Goal: Task Accomplishment & Management: Complete application form

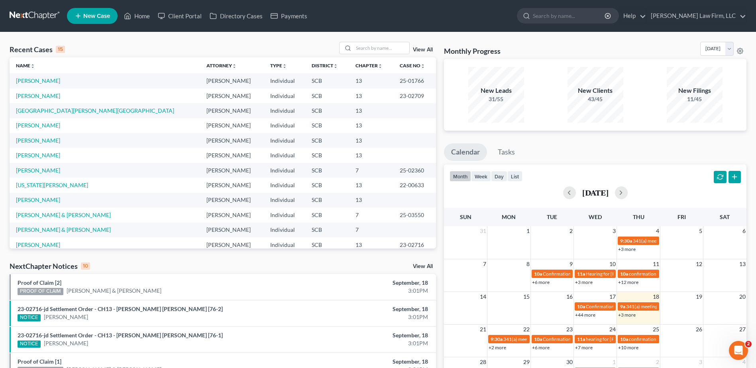
click at [38, 20] on link at bounding box center [35, 16] width 51 height 14
click at [38, 19] on link at bounding box center [35, 16] width 51 height 14
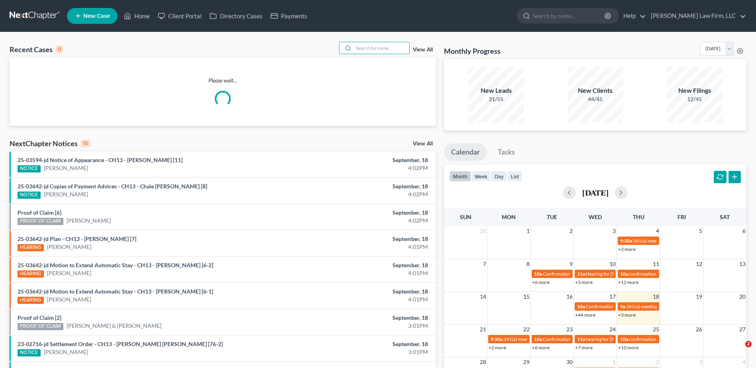
click at [372, 47] on input "search" at bounding box center [381, 48] width 56 height 12
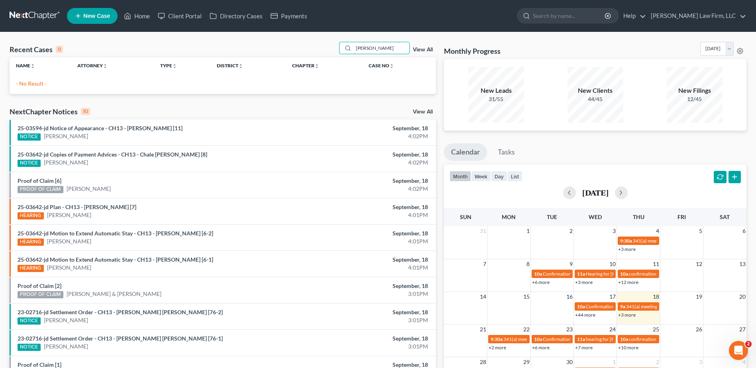
click at [391, 47] on input "[PERSON_NAME]" at bounding box center [381, 48] width 56 height 12
type input "hopkin"
drag, startPoint x: 393, startPoint y: 45, endPoint x: 318, endPoint y: 28, distance: 76.8
click at [320, 28] on div "Home New Case Client Portal Directory Cases Payments [PERSON_NAME] Law Firm, LL…" at bounding box center [378, 230] width 756 height 460
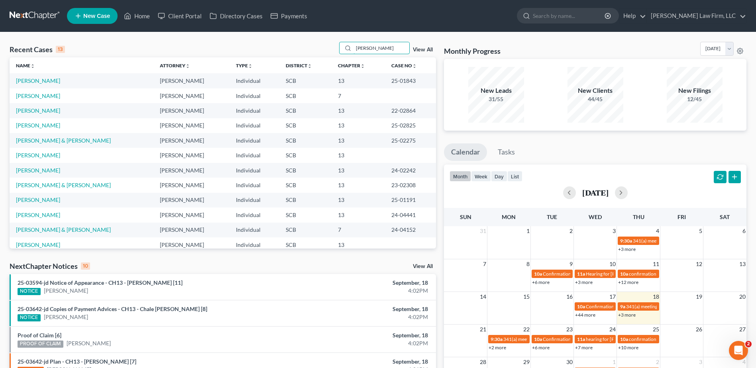
type input "[PERSON_NAME]"
drag, startPoint x: 395, startPoint y: 42, endPoint x: 307, endPoint y: 70, distance: 92.5
click at [306, 69] on div "Recent Cases 13 [PERSON_NAME] View All Name unfold_more expand_more expand_less…" at bounding box center [223, 145] width 426 height 207
type input "[PERSON_NAME]"
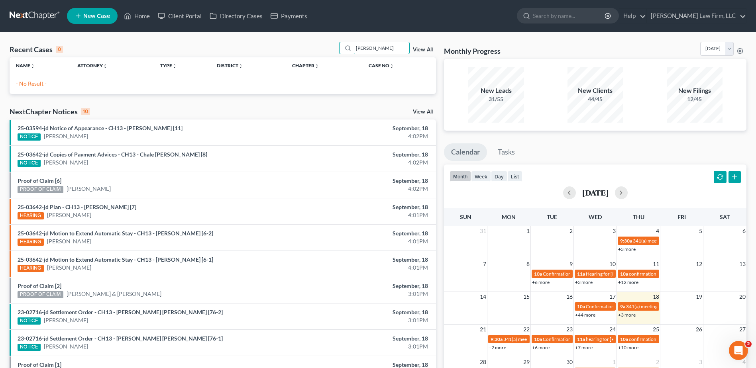
drag, startPoint x: 392, startPoint y: 43, endPoint x: 325, endPoint y: 53, distance: 68.1
click at [329, 60] on div "Recent Cases 0 [PERSON_NAME] View All Name unfold_more expand_more expand_less …" at bounding box center [223, 68] width 426 height 52
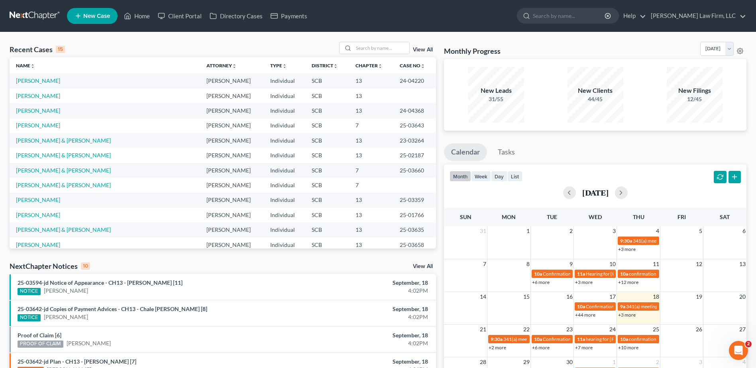
click at [25, 11] on link at bounding box center [35, 16] width 51 height 14
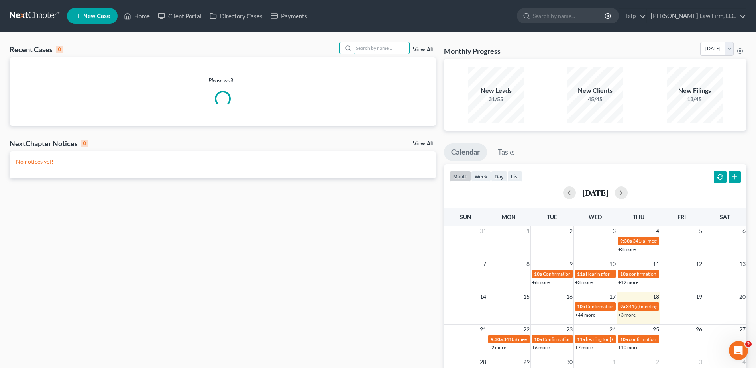
click at [381, 45] on input "search" at bounding box center [381, 48] width 56 height 12
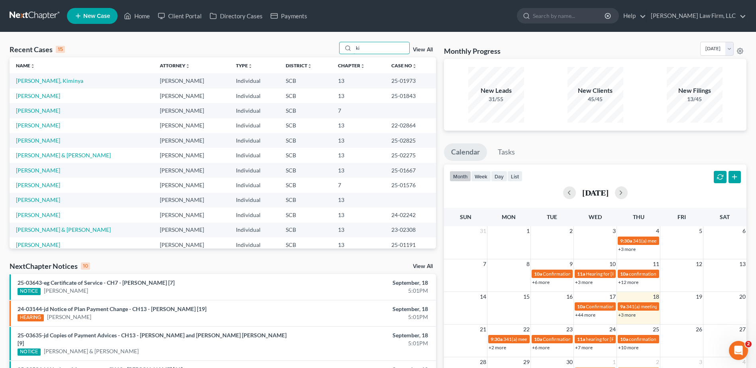
type input "k"
type input "moore"
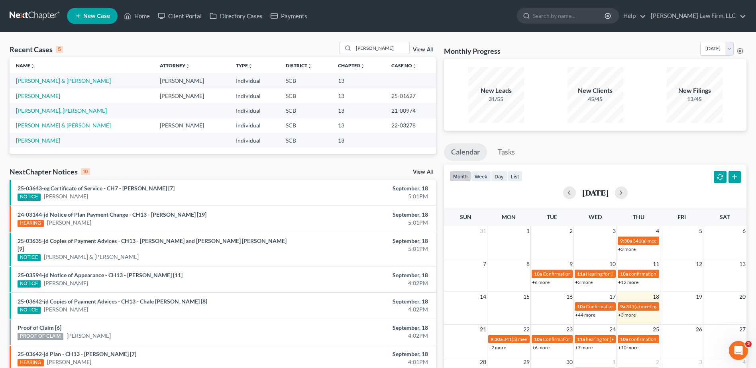
drag, startPoint x: 77, startPoint y: 74, endPoint x: 76, endPoint y: 79, distance: 5.2
click at [77, 75] on td "Ashworth, John & Moore, Julia" at bounding box center [82, 80] width 144 height 15
click at [64, 124] on link "[PERSON_NAME] & [PERSON_NAME]" at bounding box center [63, 125] width 95 height 7
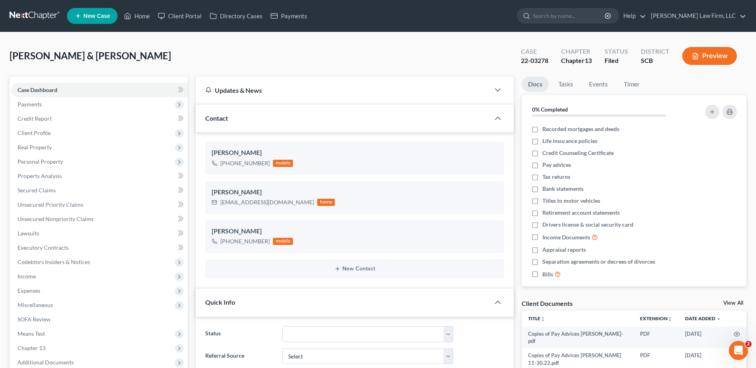
scroll to position [692, 0]
click at [31, 104] on span "Payments" at bounding box center [30, 104] width 24 height 7
click at [43, 121] on span "Invoices" at bounding box center [43, 118] width 20 height 7
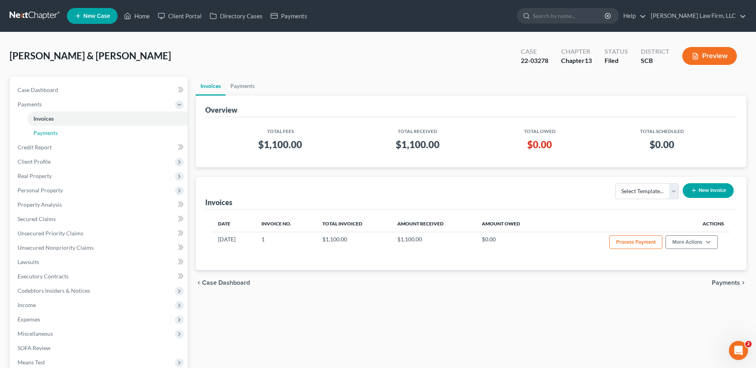
click at [55, 135] on span "Payments" at bounding box center [45, 132] width 24 height 7
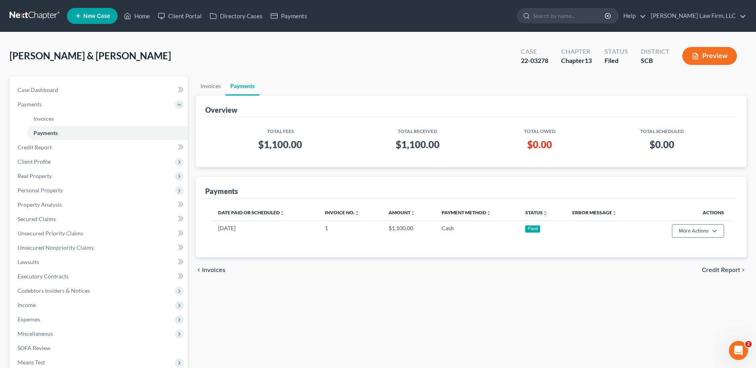
click at [57, 157] on span "Client Profile" at bounding box center [99, 162] width 176 height 14
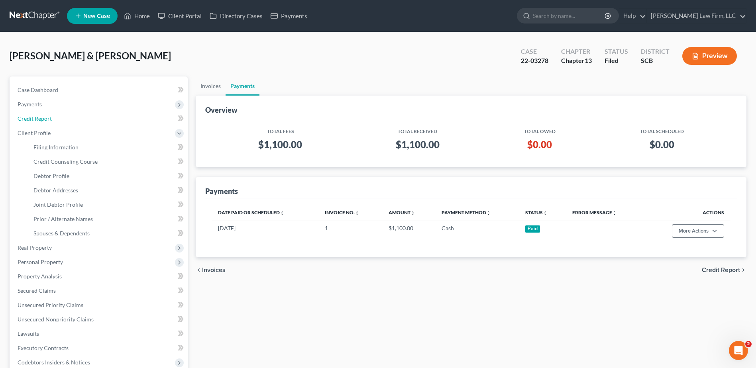
click at [52, 119] on link "Credit Report" at bounding box center [99, 119] width 176 height 14
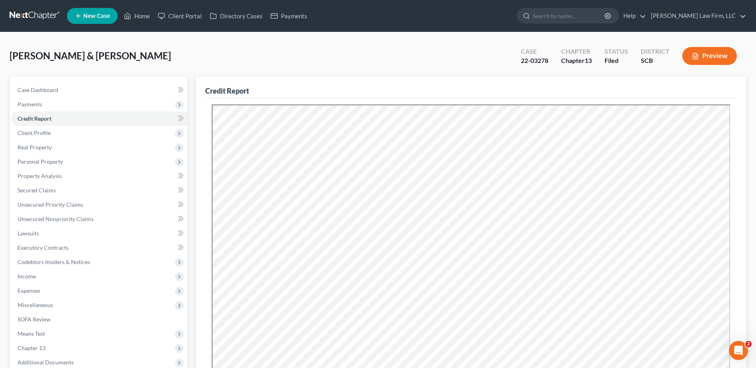
click at [38, 133] on span "Client Profile" at bounding box center [34, 132] width 33 height 7
click at [46, 147] on span "Filing Information" at bounding box center [55, 147] width 45 height 7
select select "1"
select select "3"
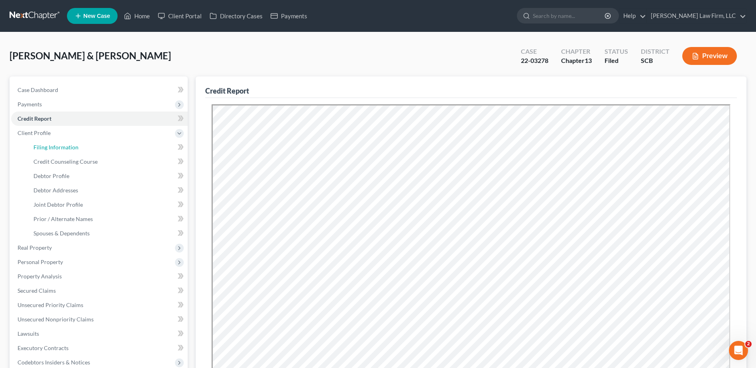
select select "1"
select select "42"
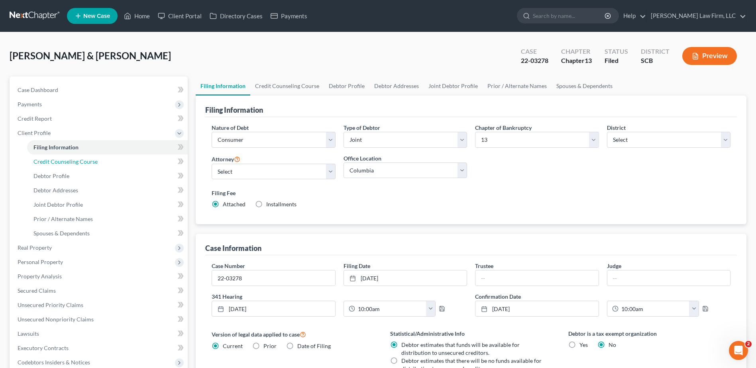
click at [52, 164] on span "Credit Counseling Course" at bounding box center [65, 161] width 64 height 7
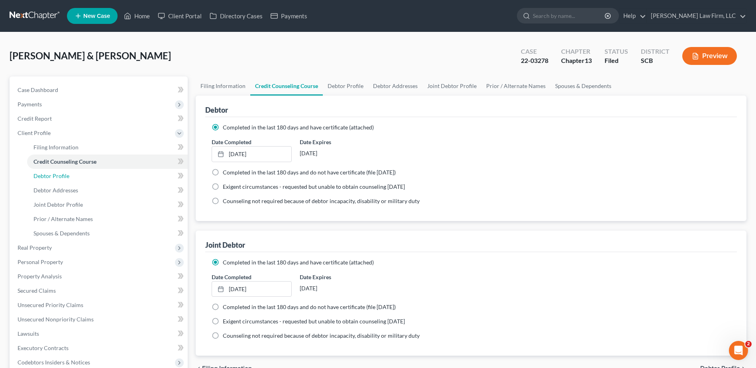
click at [54, 175] on span "Debtor Profile" at bounding box center [51, 176] width 36 height 7
select select "1"
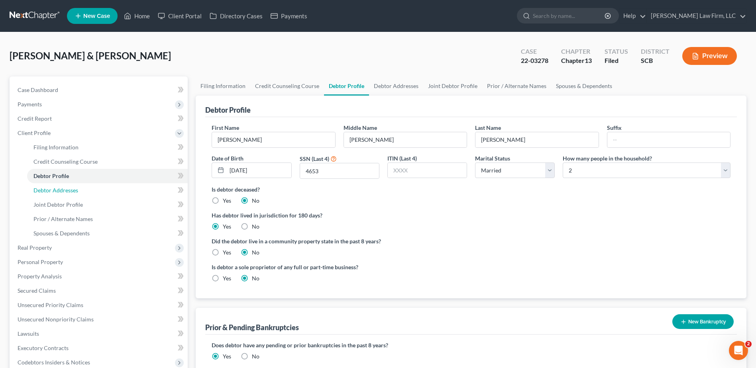
click at [62, 188] on span "Debtor Addresses" at bounding box center [55, 190] width 45 height 7
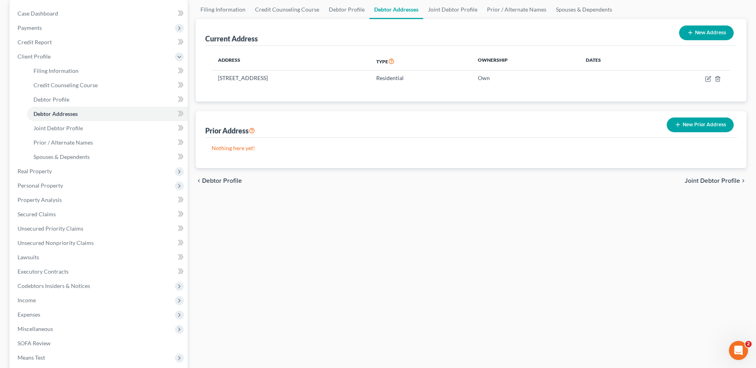
scroll to position [199, 0]
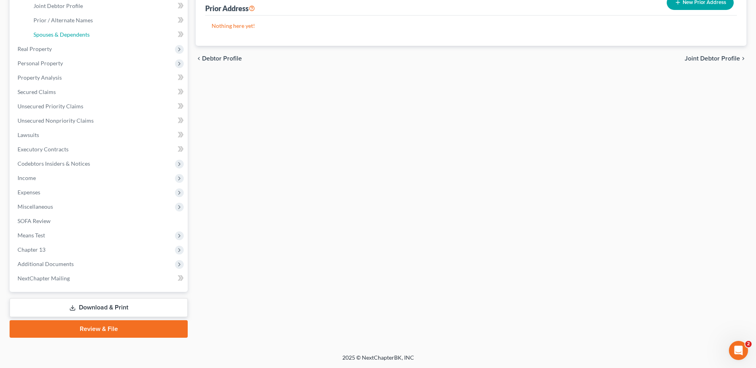
click at [41, 39] on link "Spouses & Dependents" at bounding box center [107, 34] width 161 height 14
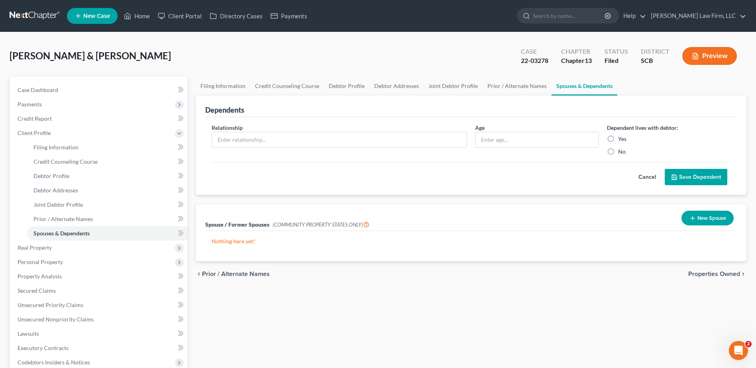
click at [42, 247] on span "Real Property" at bounding box center [35, 247] width 34 height 7
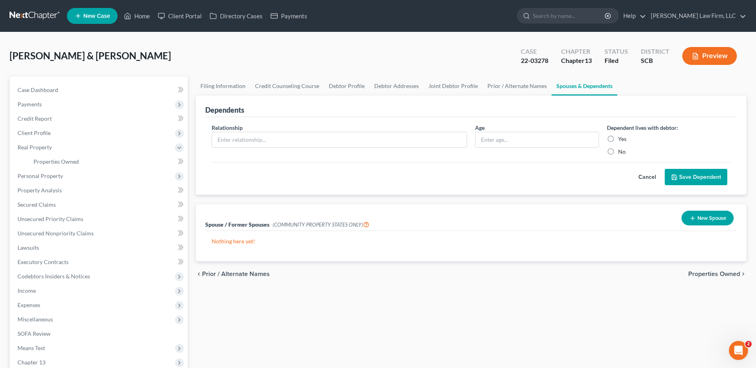
click at [52, 176] on span "Personal Property" at bounding box center [40, 176] width 45 height 7
click at [287, 85] on link "Credit Counseling Course" at bounding box center [287, 85] width 74 height 19
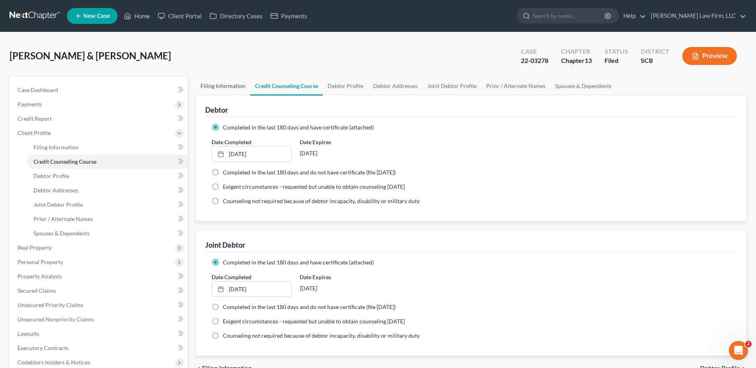
click at [227, 90] on link "Filing Information" at bounding box center [223, 85] width 55 height 19
select select "1"
select select "3"
select select "72"
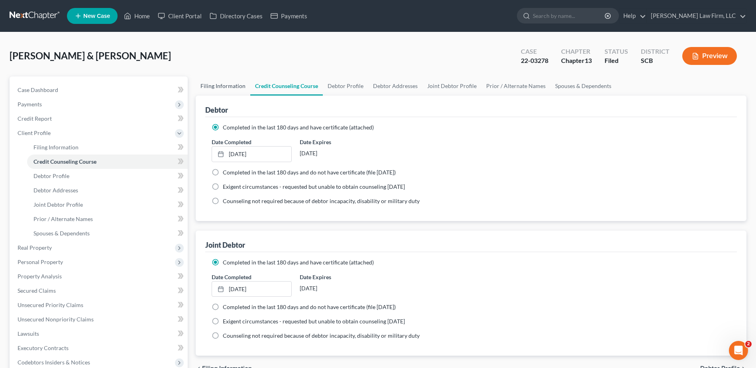
select select "0"
select select "1"
select select "42"
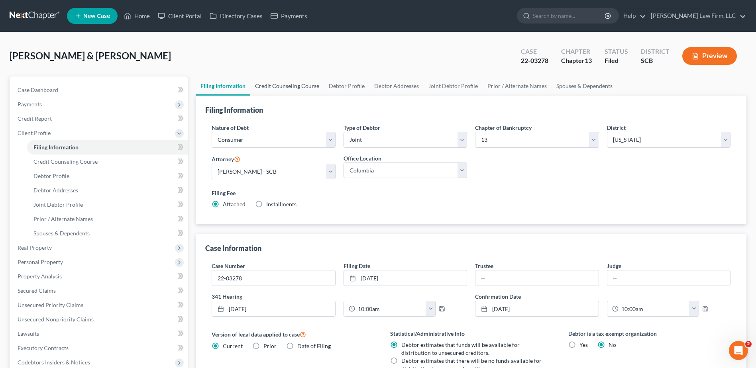
click at [271, 93] on link "Credit Counseling Course" at bounding box center [287, 85] width 74 height 19
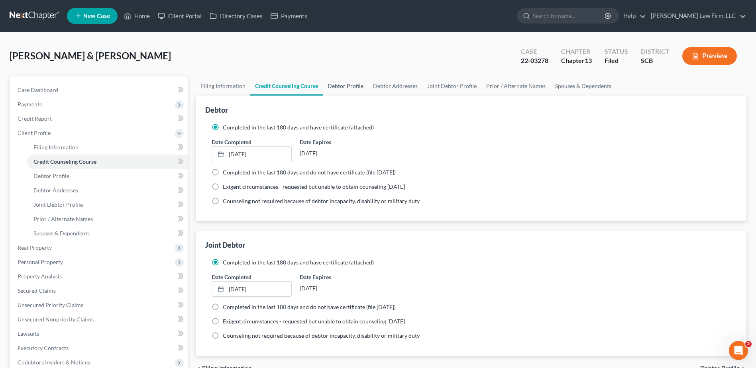
click at [342, 82] on link "Debtor Profile" at bounding box center [345, 85] width 45 height 19
select select "1"
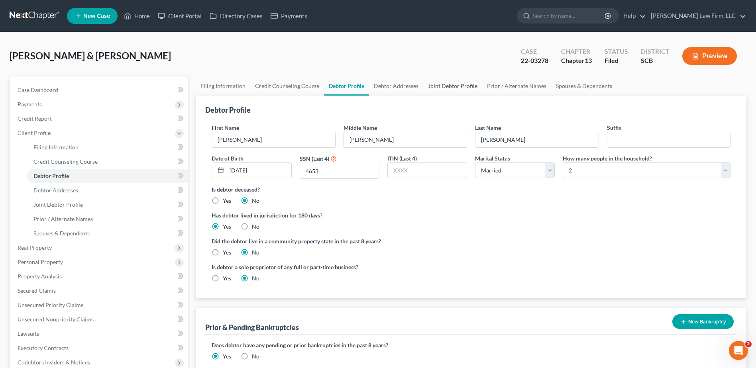
click at [449, 80] on link "Joint Debtor Profile" at bounding box center [452, 85] width 59 height 19
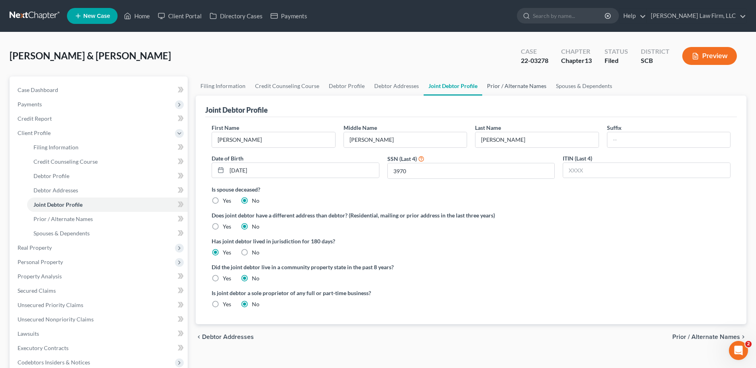
click at [509, 83] on link "Prior / Alternate Names" at bounding box center [516, 85] width 69 height 19
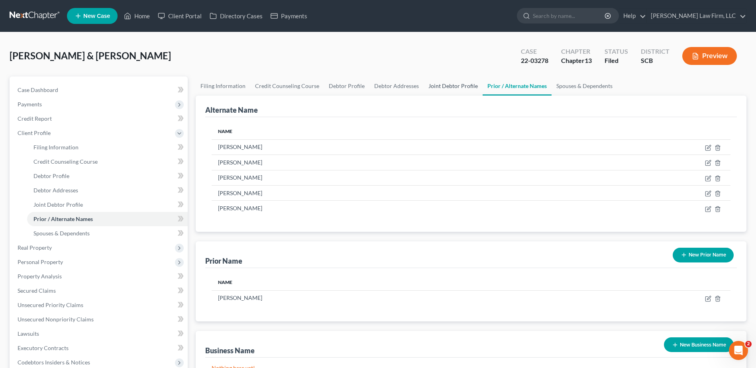
click at [449, 92] on link "Joint Debtor Profile" at bounding box center [453, 85] width 59 height 19
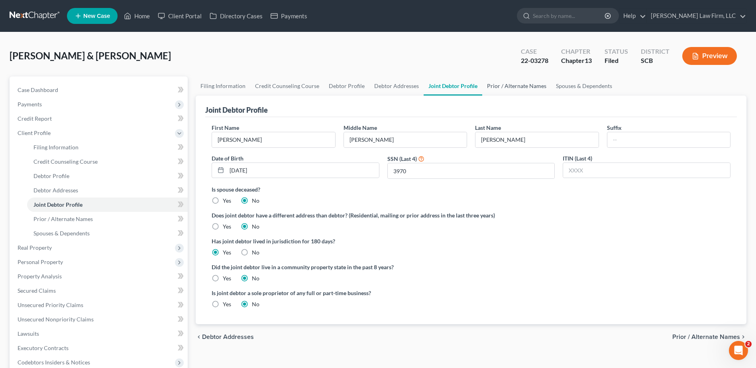
click at [530, 83] on link "Prior / Alternate Names" at bounding box center [516, 85] width 69 height 19
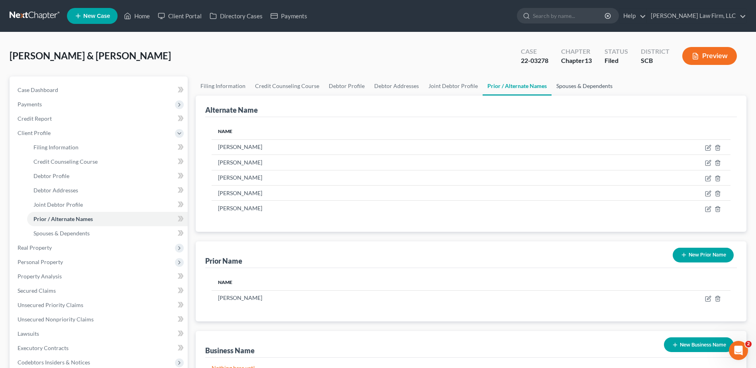
click at [562, 84] on link "Spouses & Dependents" at bounding box center [584, 85] width 66 height 19
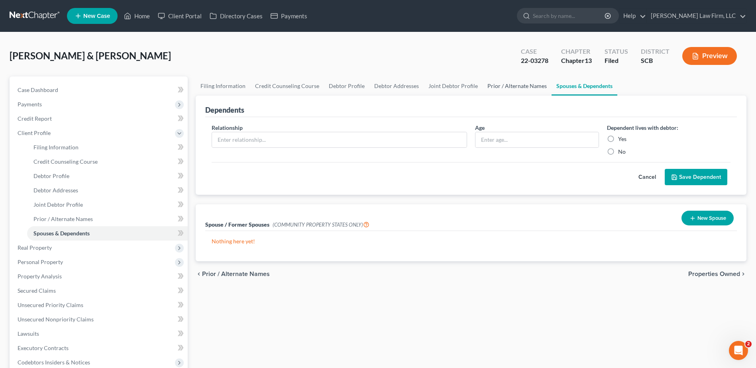
click at [537, 84] on link "Prior / Alternate Names" at bounding box center [516, 85] width 69 height 19
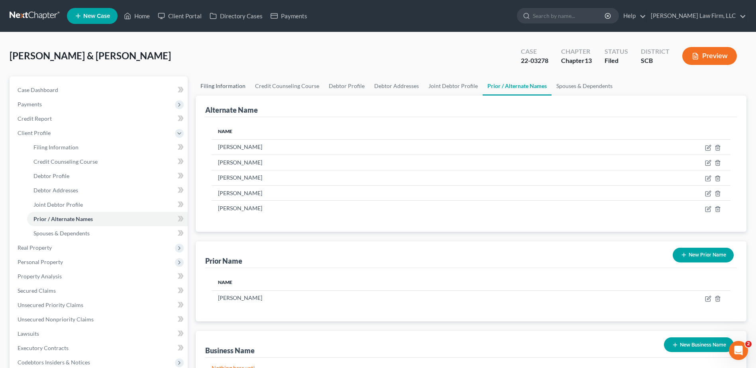
click at [237, 81] on link "Filing Information" at bounding box center [223, 85] width 55 height 19
select select "1"
select select "3"
select select "72"
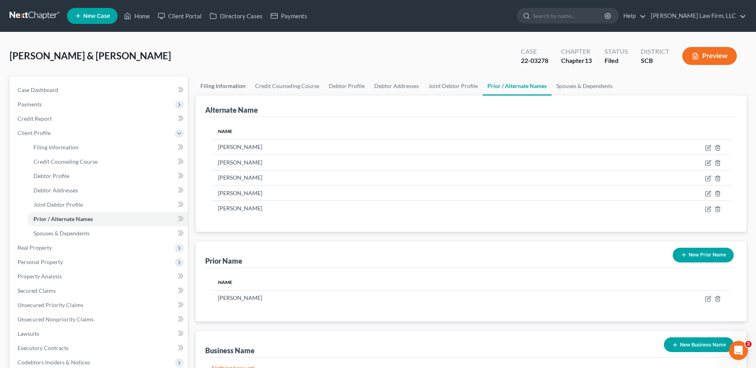
select select "0"
select select "1"
select select "42"
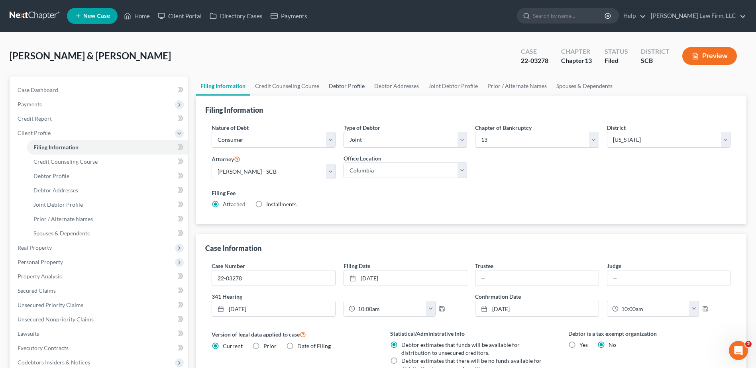
click at [351, 86] on link "Debtor Profile" at bounding box center [346, 85] width 45 height 19
select select "1"
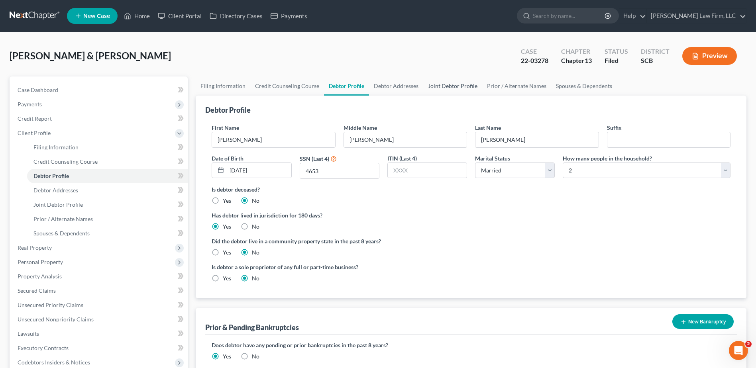
click at [458, 88] on link "Joint Debtor Profile" at bounding box center [452, 85] width 59 height 19
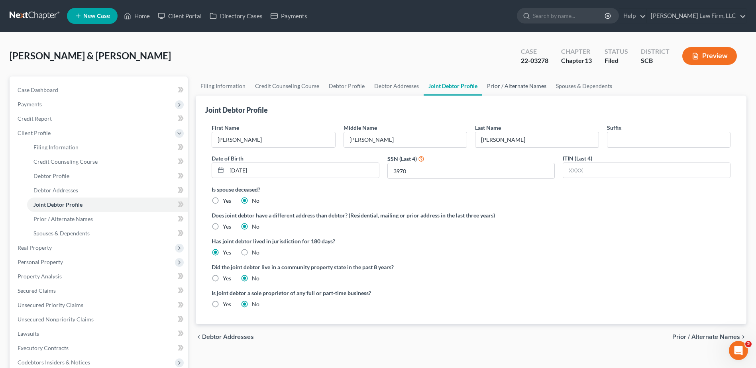
click at [519, 88] on link "Prior / Alternate Names" at bounding box center [516, 85] width 69 height 19
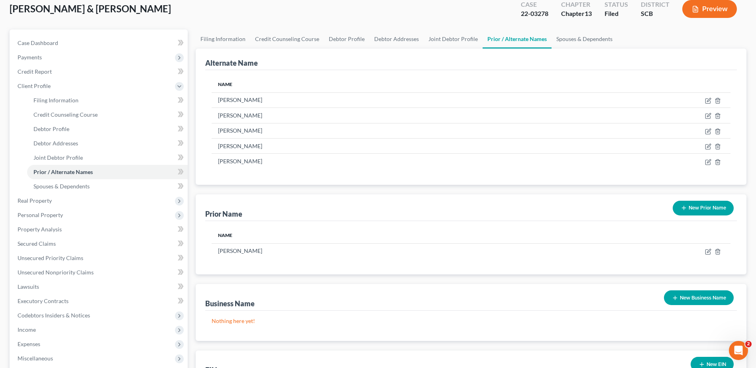
scroll to position [39, 0]
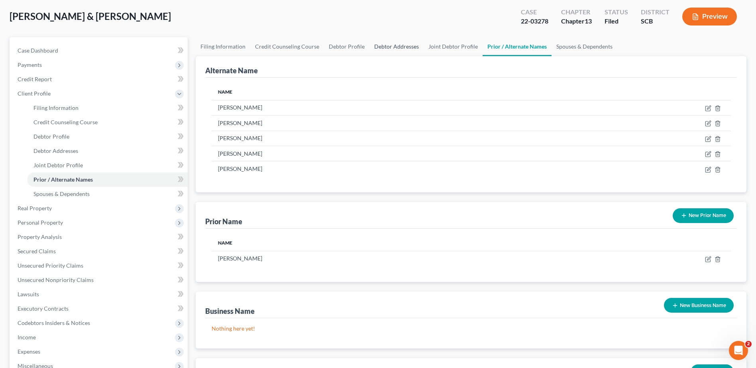
click at [390, 47] on link "Debtor Addresses" at bounding box center [396, 46] width 54 height 19
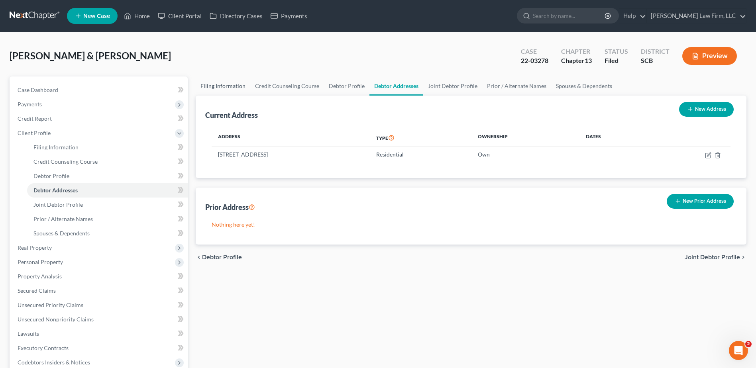
click at [239, 80] on link "Filing Information" at bounding box center [223, 85] width 55 height 19
select select "1"
select select "3"
select select "72"
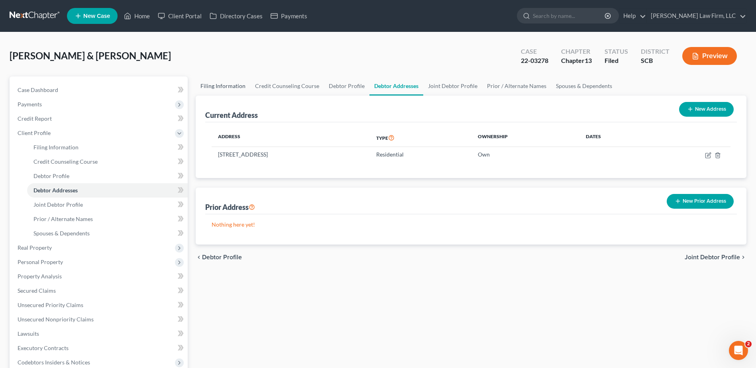
select select "0"
select select "1"
select select "42"
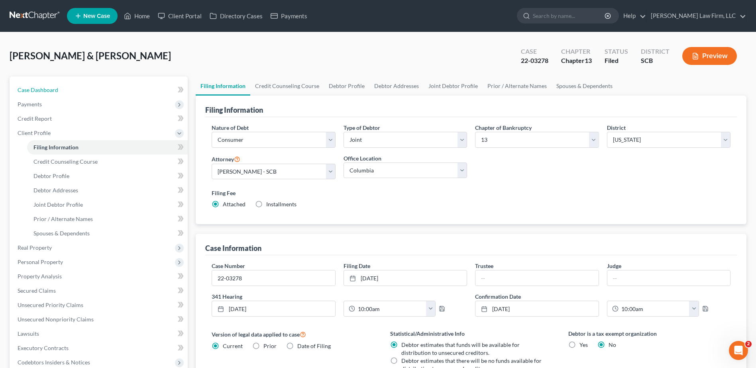
click at [52, 90] on span "Case Dashboard" at bounding box center [38, 89] width 41 height 7
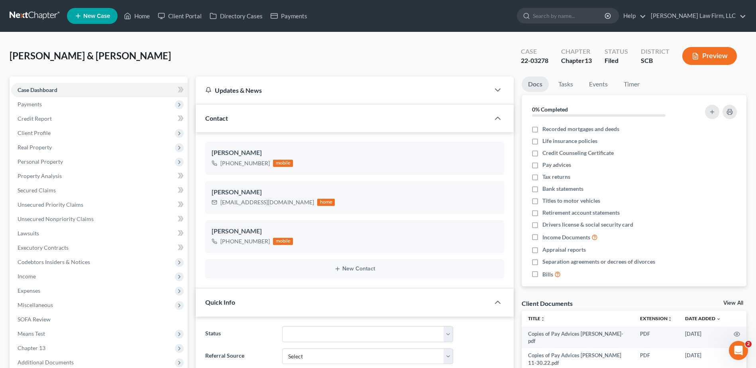
scroll to position [692, 0]
click at [47, 99] on span "Payments" at bounding box center [99, 104] width 176 height 14
click at [48, 118] on span "Invoices" at bounding box center [43, 118] width 20 height 7
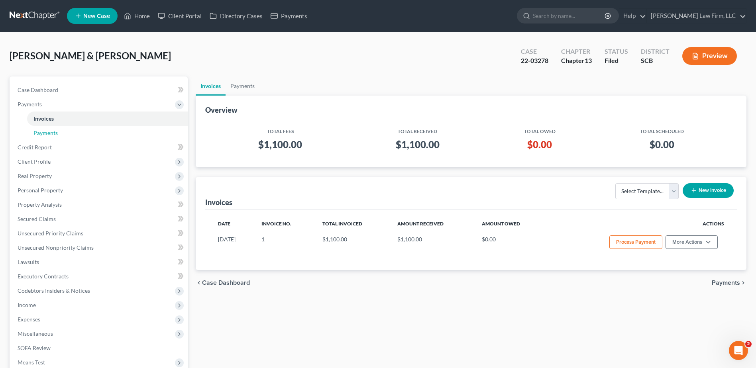
click at [71, 139] on link "Payments" at bounding box center [107, 133] width 161 height 14
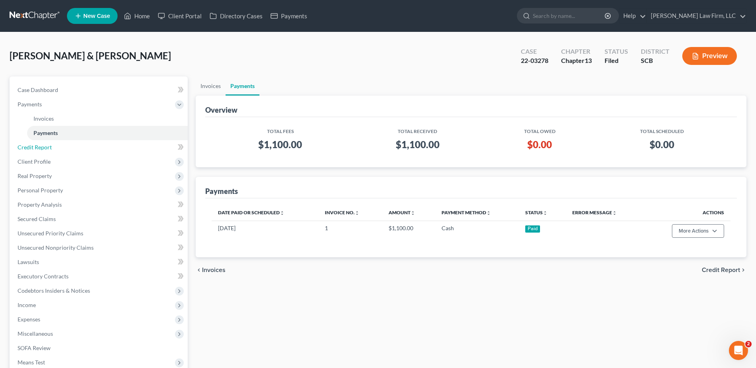
click at [55, 148] on link "Credit Report" at bounding box center [99, 147] width 176 height 14
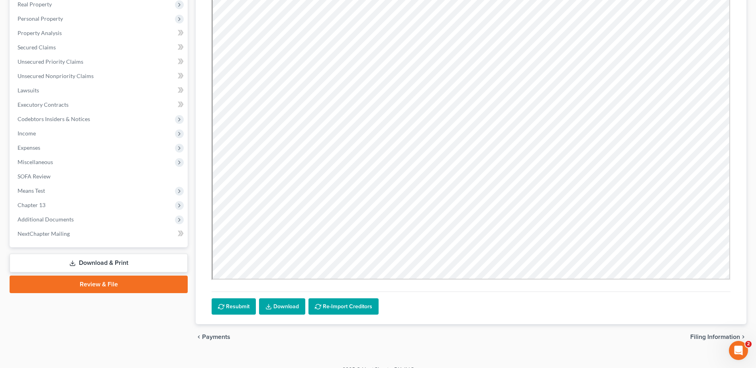
scroll to position [155, 0]
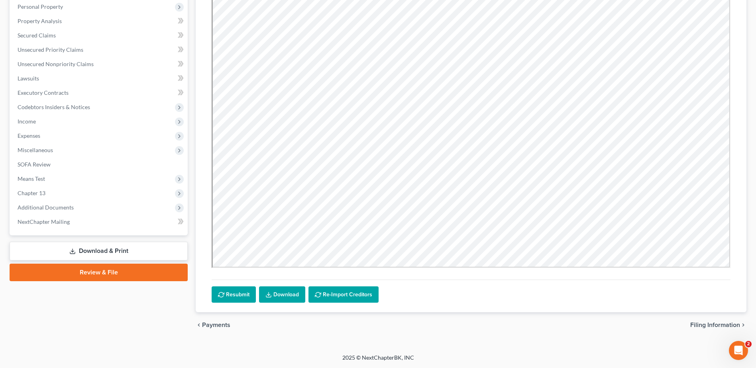
click at [45, 115] on span "Income" at bounding box center [99, 121] width 176 height 14
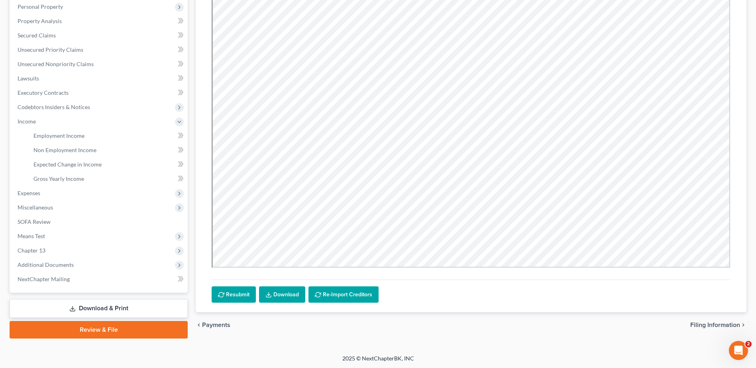
click at [68, 268] on span "Additional Documents" at bounding box center [99, 265] width 176 height 14
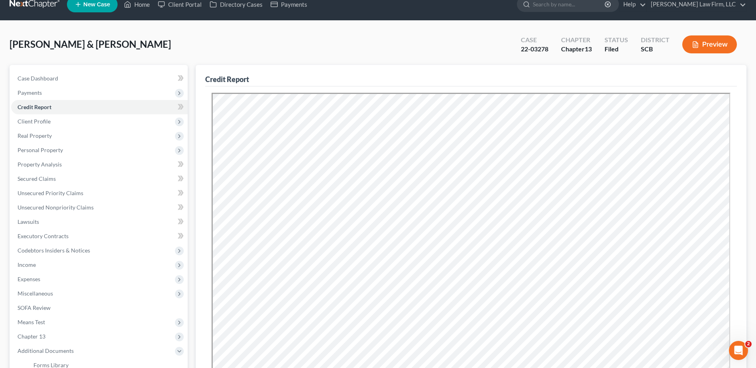
scroll to position [0, 0]
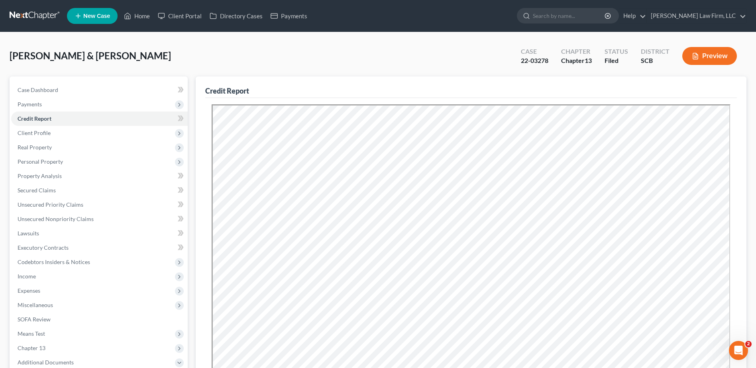
click at [37, 137] on span "Client Profile" at bounding box center [99, 133] width 176 height 14
drag, startPoint x: 37, startPoint y: 138, endPoint x: 62, endPoint y: 150, distance: 28.2
click at [62, 150] on span "Filing Information" at bounding box center [55, 147] width 45 height 7
select select "1"
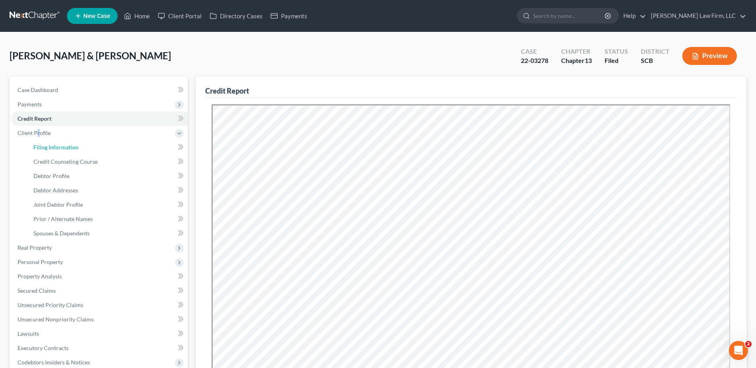
select select "3"
select select "72"
select select "0"
select select "1"
select select "42"
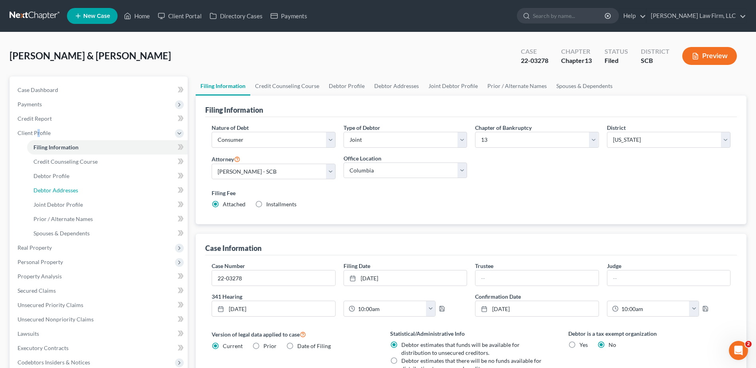
click at [78, 190] on link "Debtor Addresses" at bounding box center [107, 190] width 161 height 14
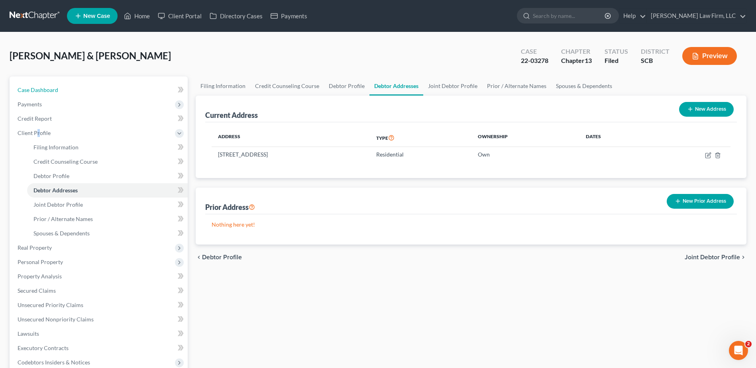
click at [33, 88] on span "Case Dashboard" at bounding box center [38, 89] width 41 height 7
